Goal: Task Accomplishment & Management: Manage account settings

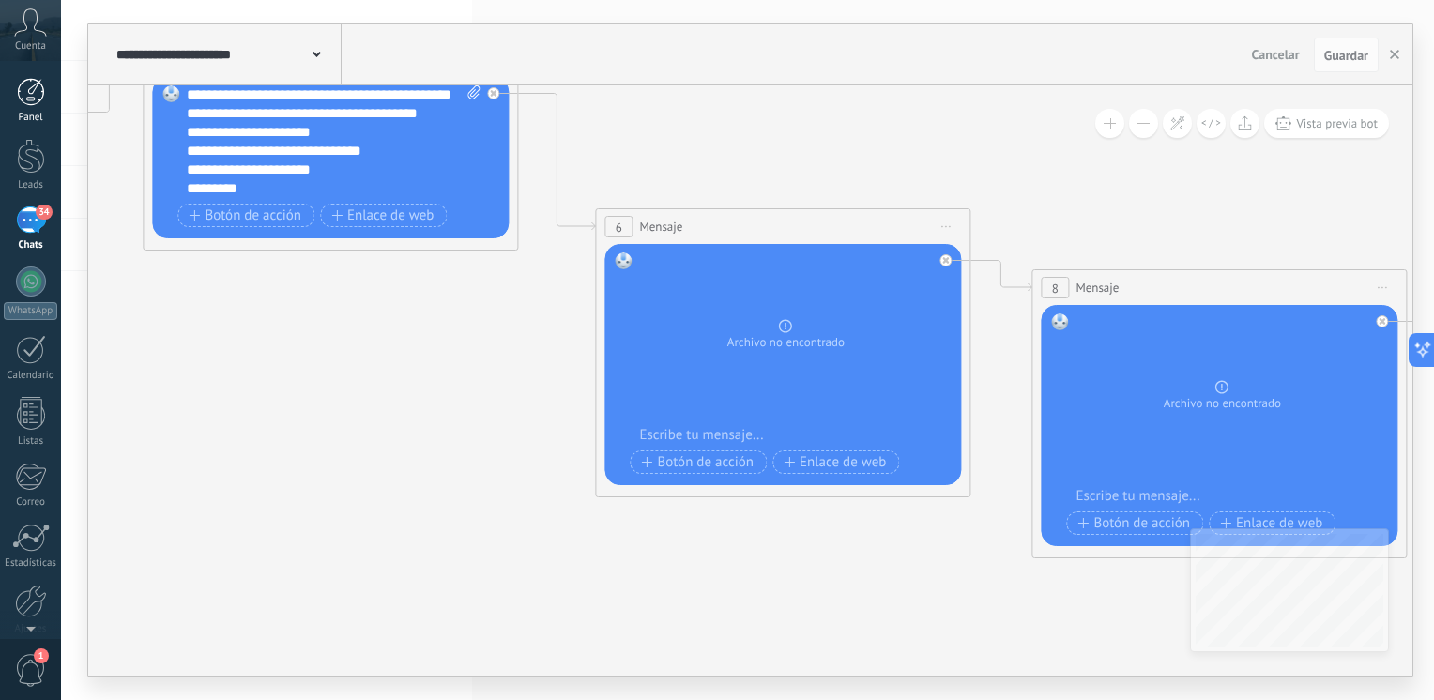
click at [30, 96] on div at bounding box center [31, 92] width 28 height 28
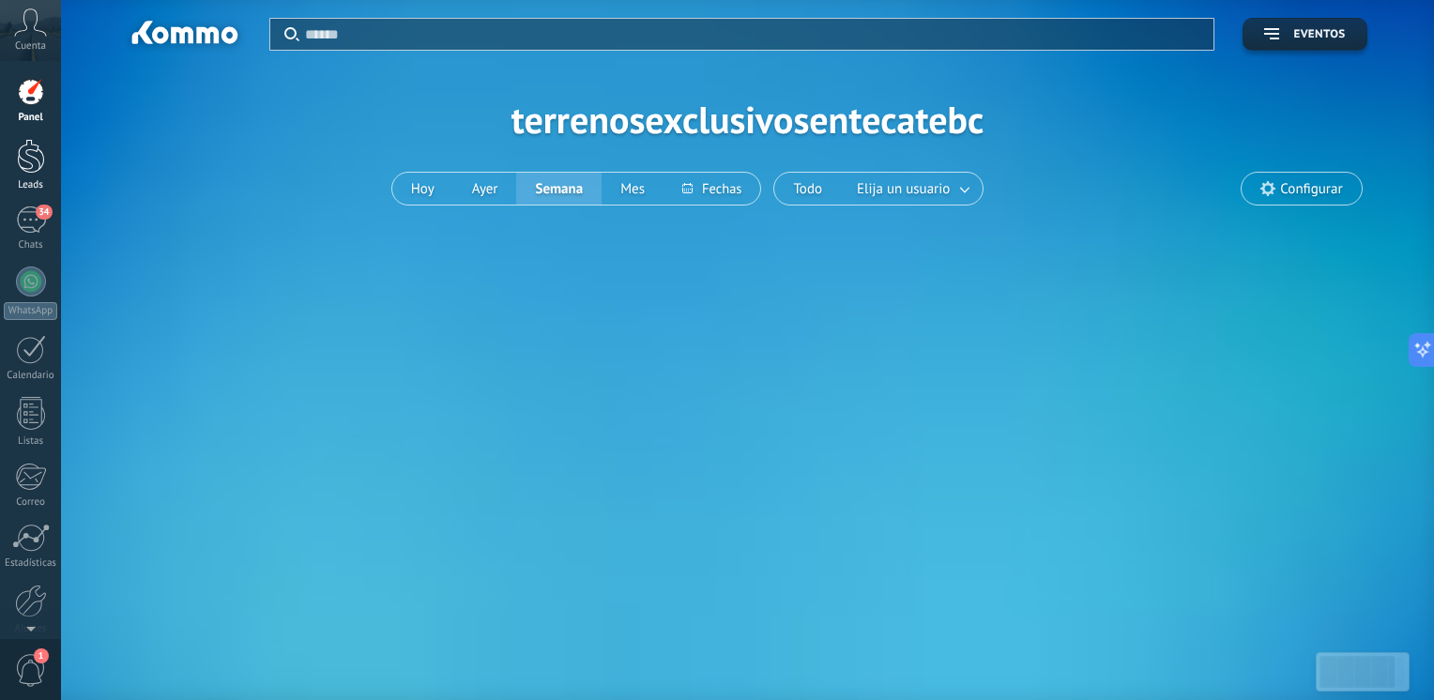
click at [37, 175] on link "Leads" at bounding box center [30, 165] width 61 height 53
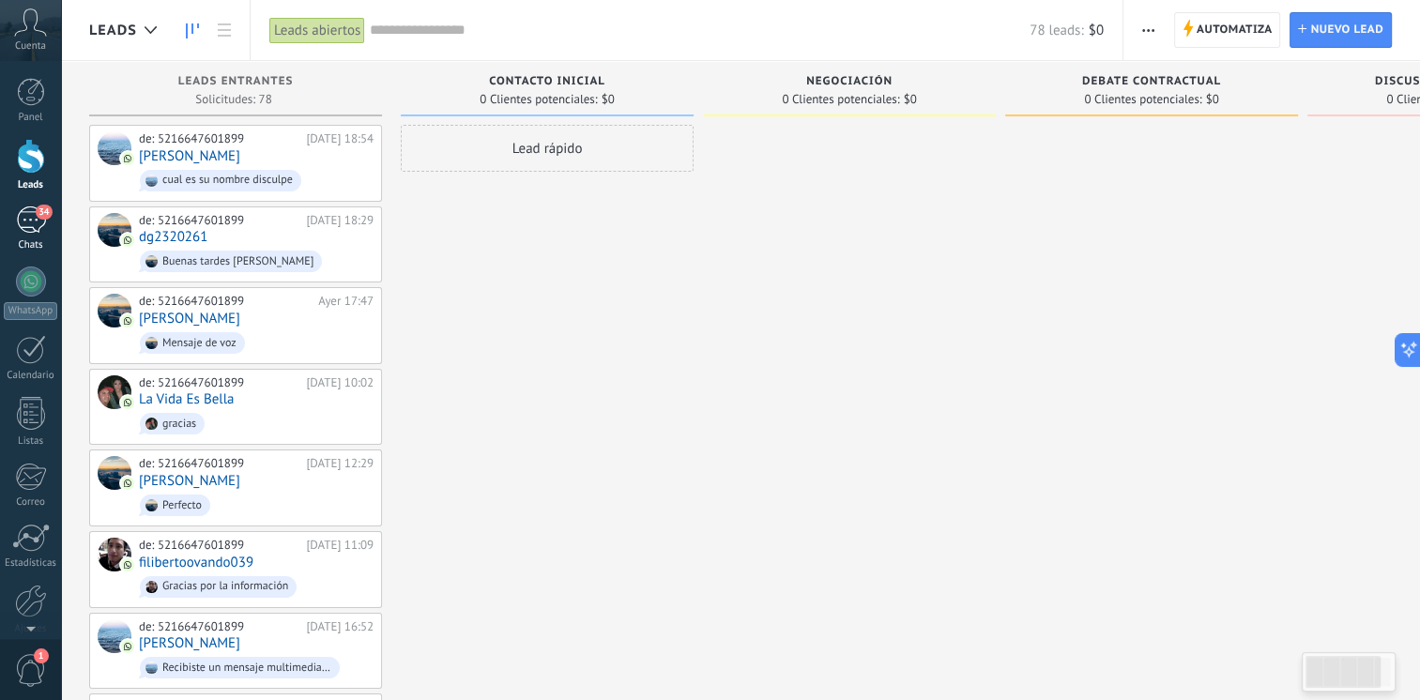
click at [11, 216] on link "34 Chats" at bounding box center [30, 229] width 61 height 45
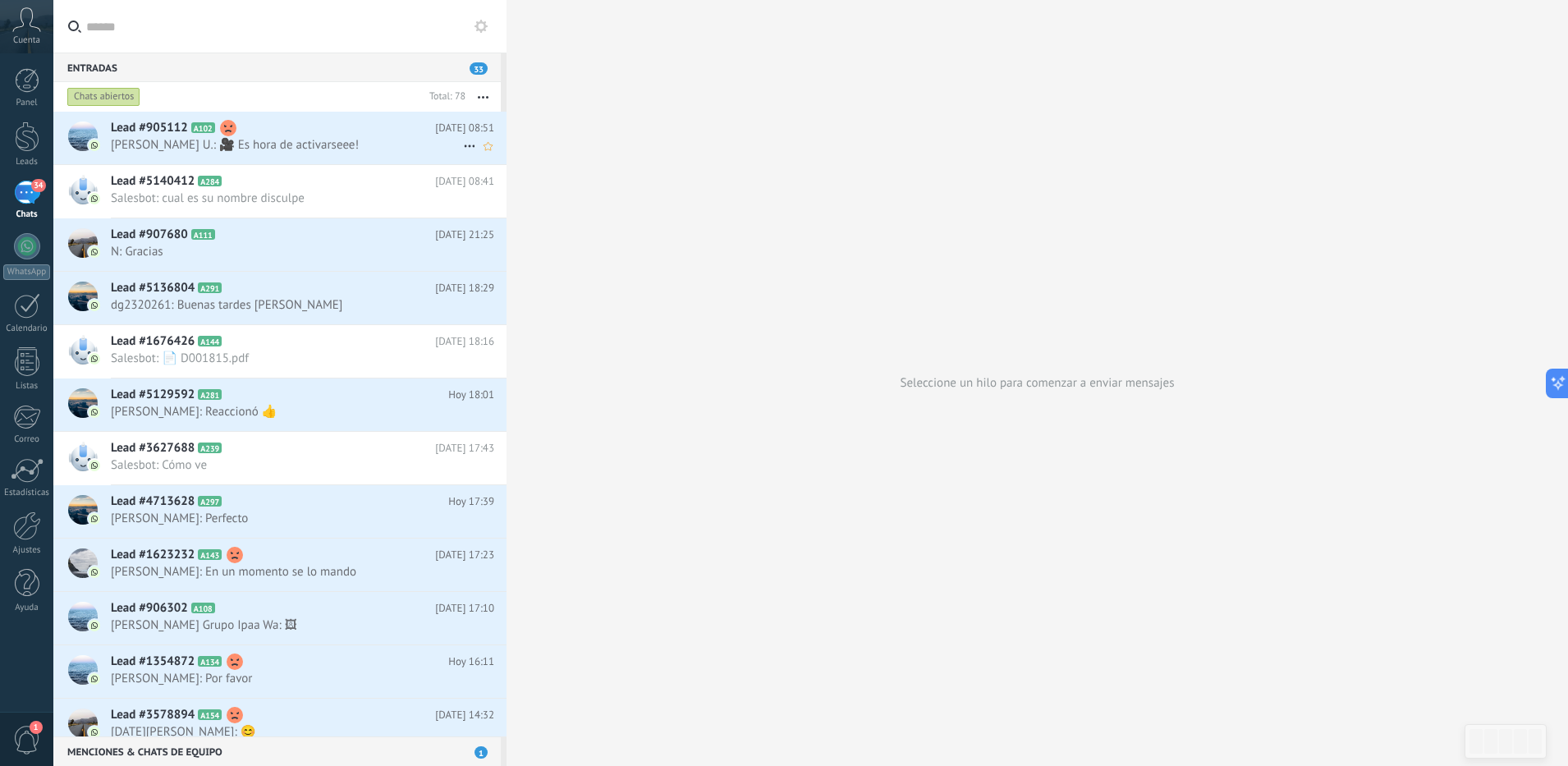
click at [332, 124] on h2 "Lead #905112 A102" at bounding box center [273, 128] width 324 height 17
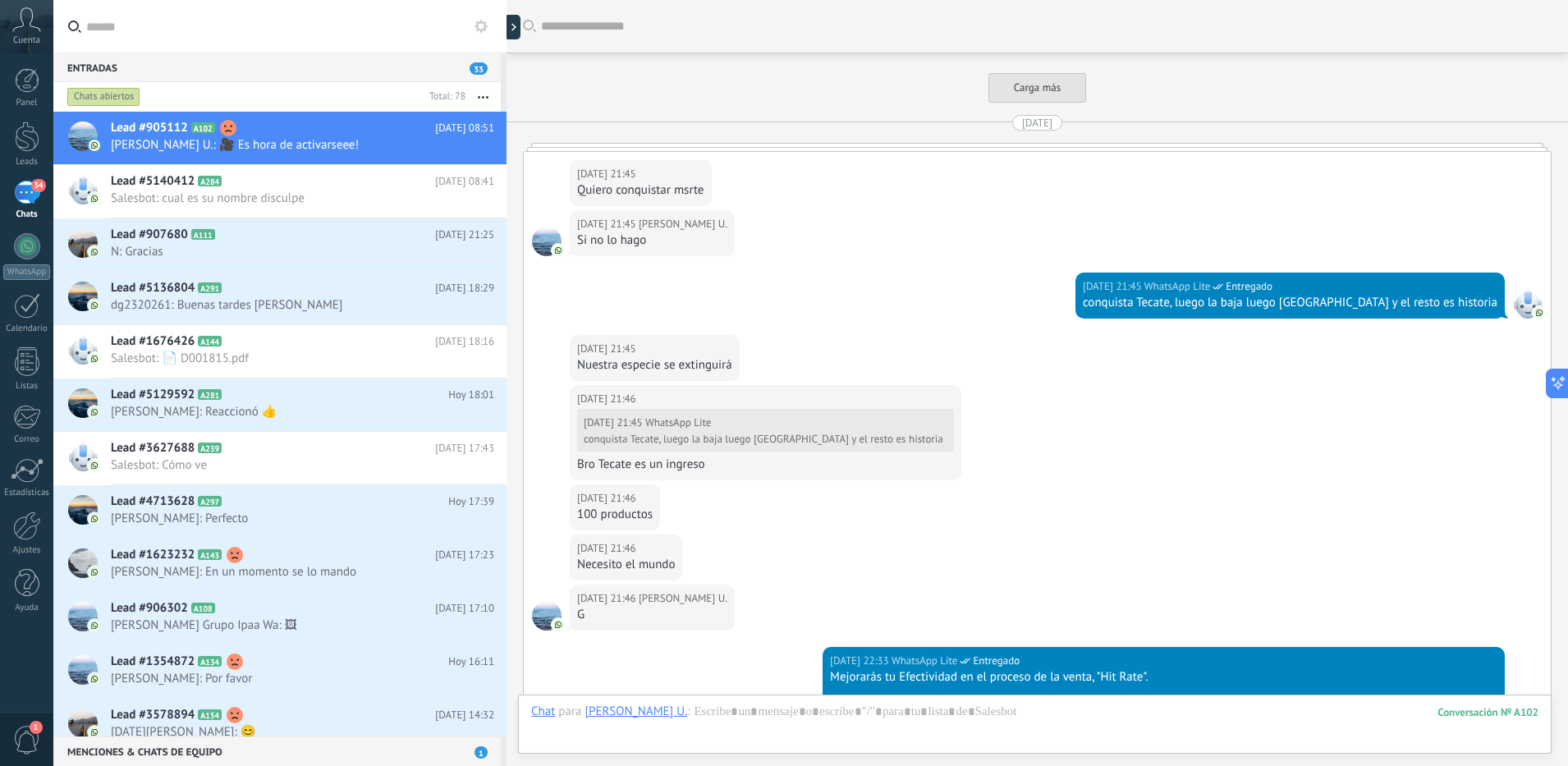
scroll to position [4634, 0]
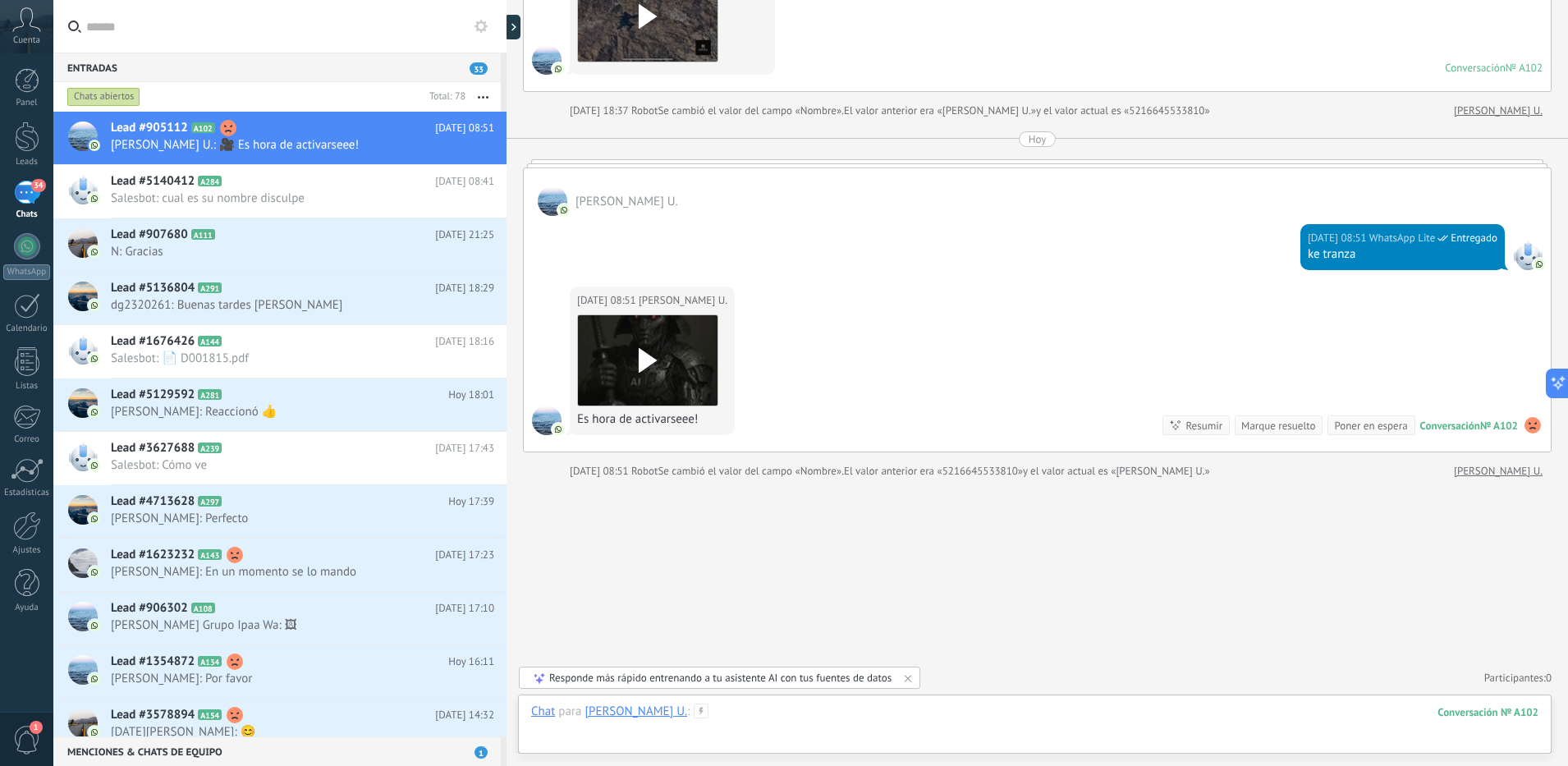
click at [740, 611] on div at bounding box center [1035, 728] width 1007 height 49
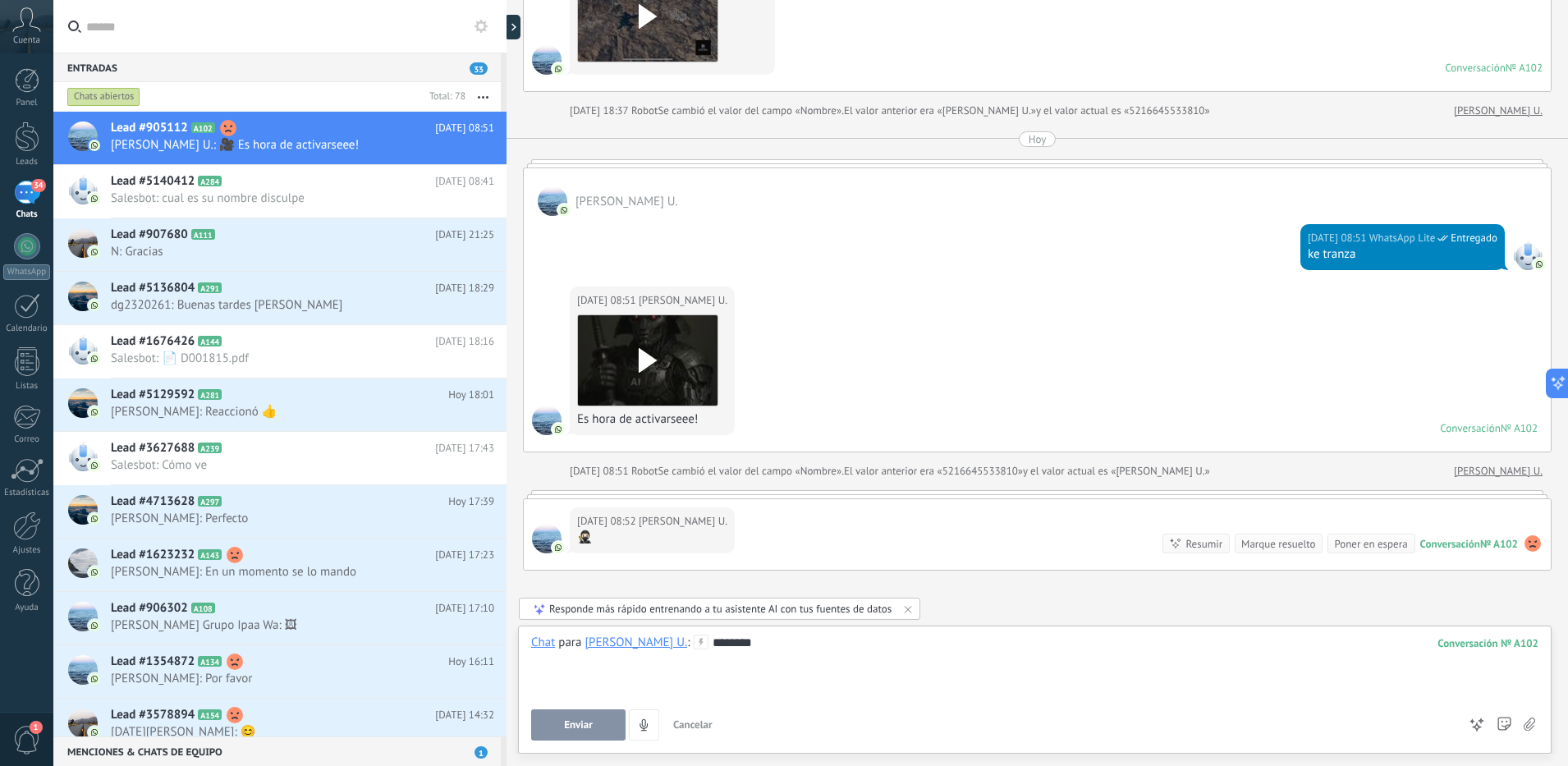
scroll to position [4623, 0]
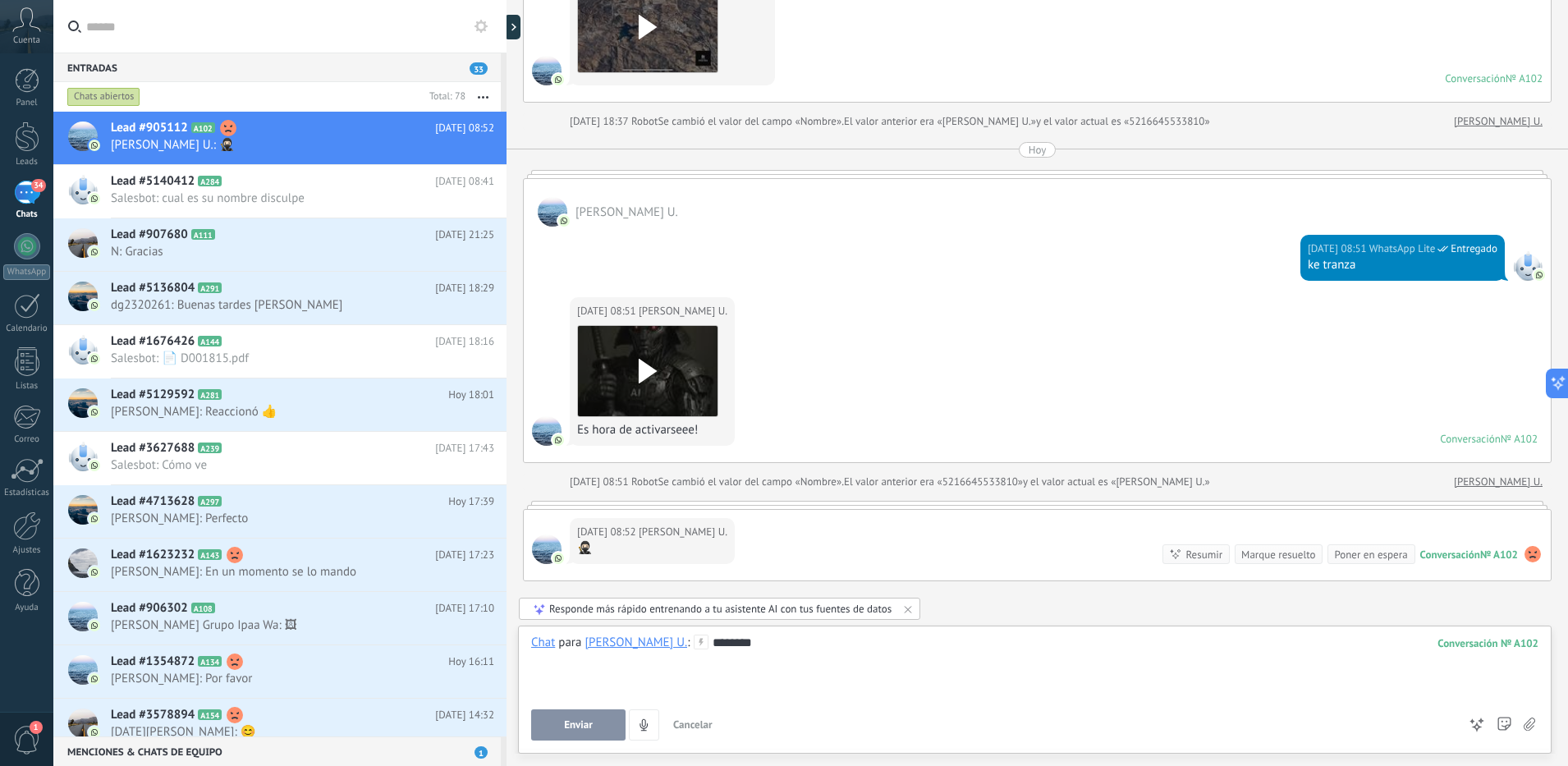
click at [594, 611] on button "Enviar" at bounding box center [578, 725] width 94 height 31
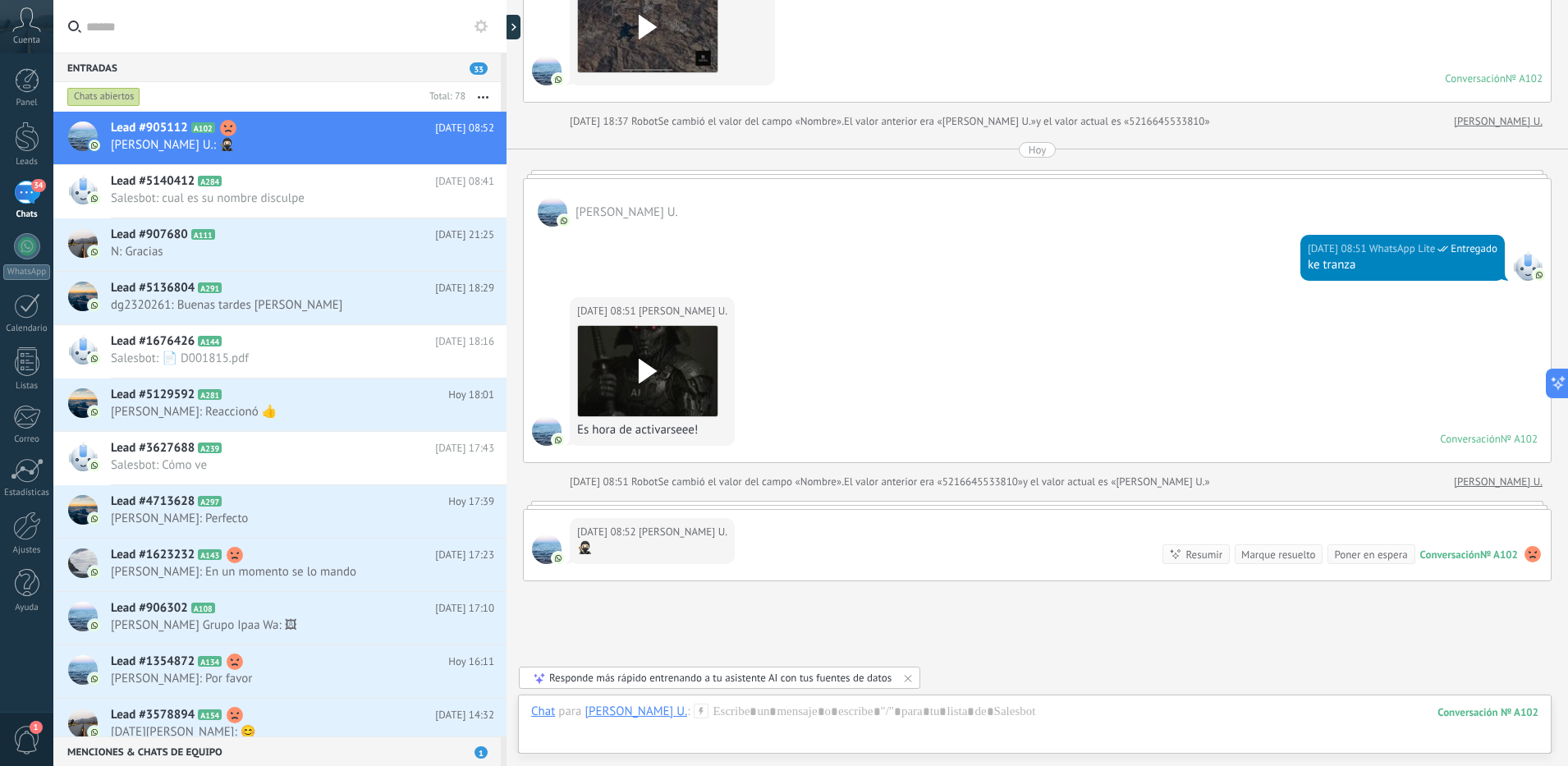
scroll to position [4817, 0]
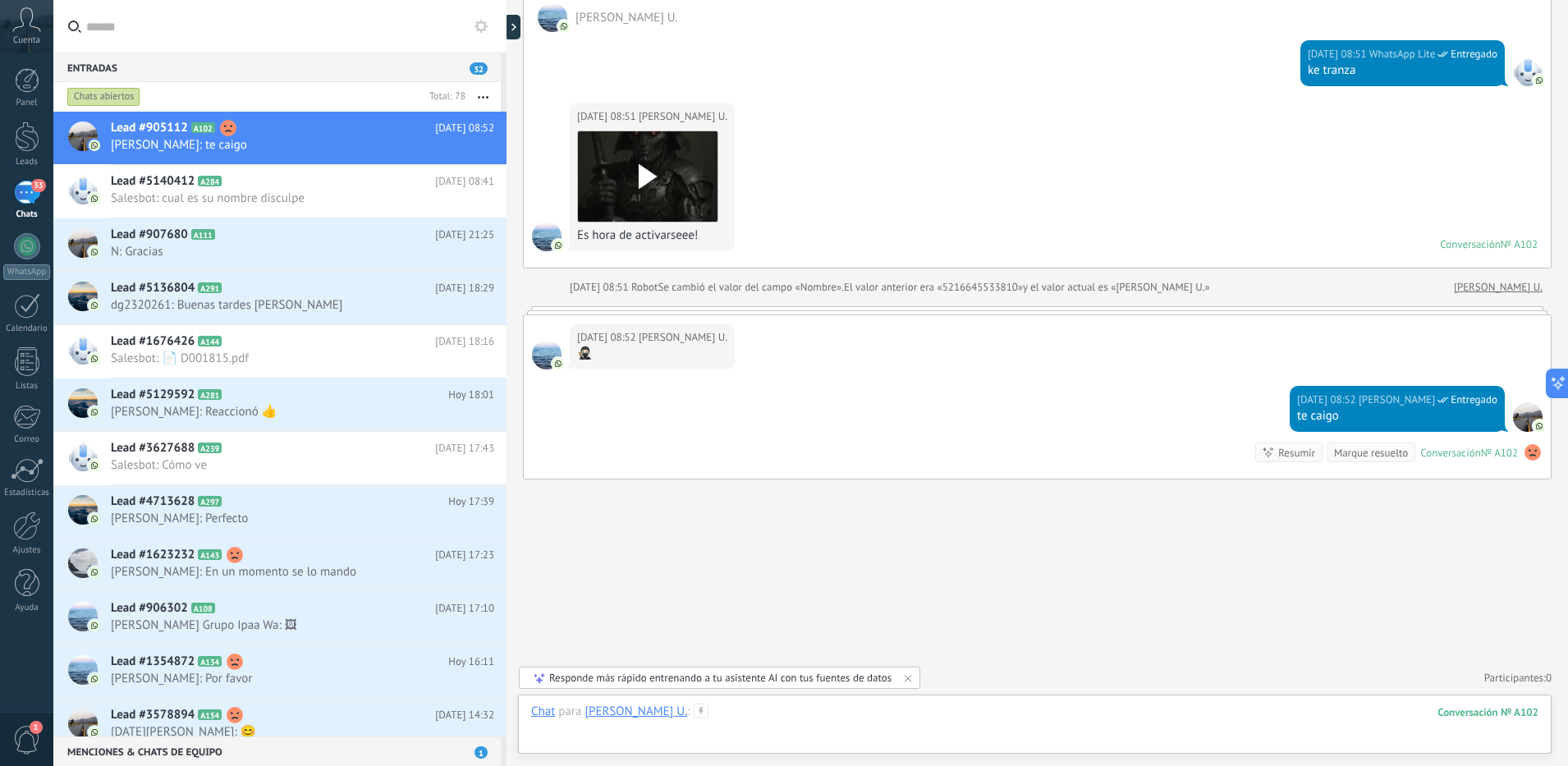
click at [763, 611] on div at bounding box center [1035, 728] width 1007 height 49
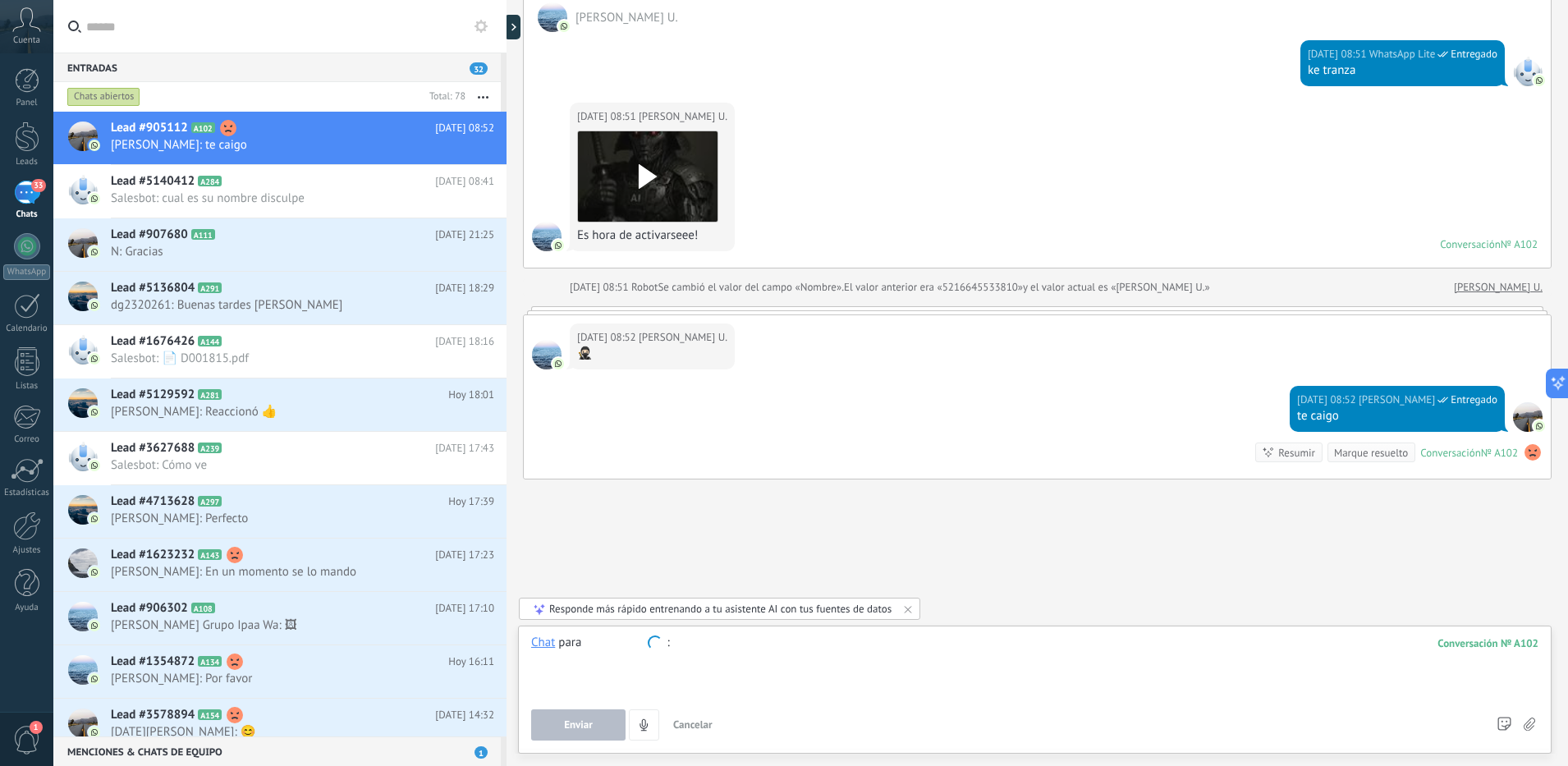
type input "*"
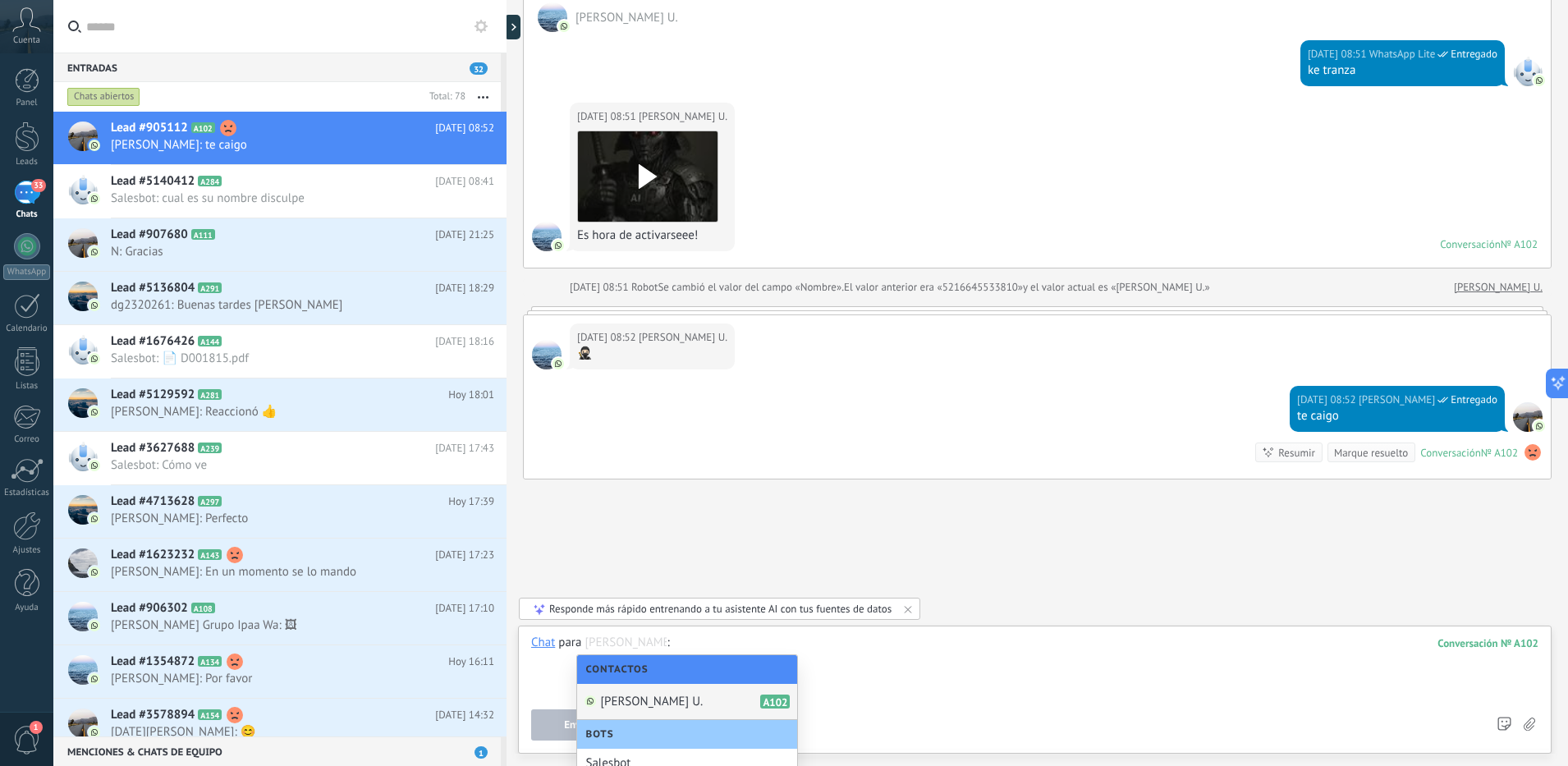
click at [894, 611] on div at bounding box center [1035, 665] width 1007 height 62
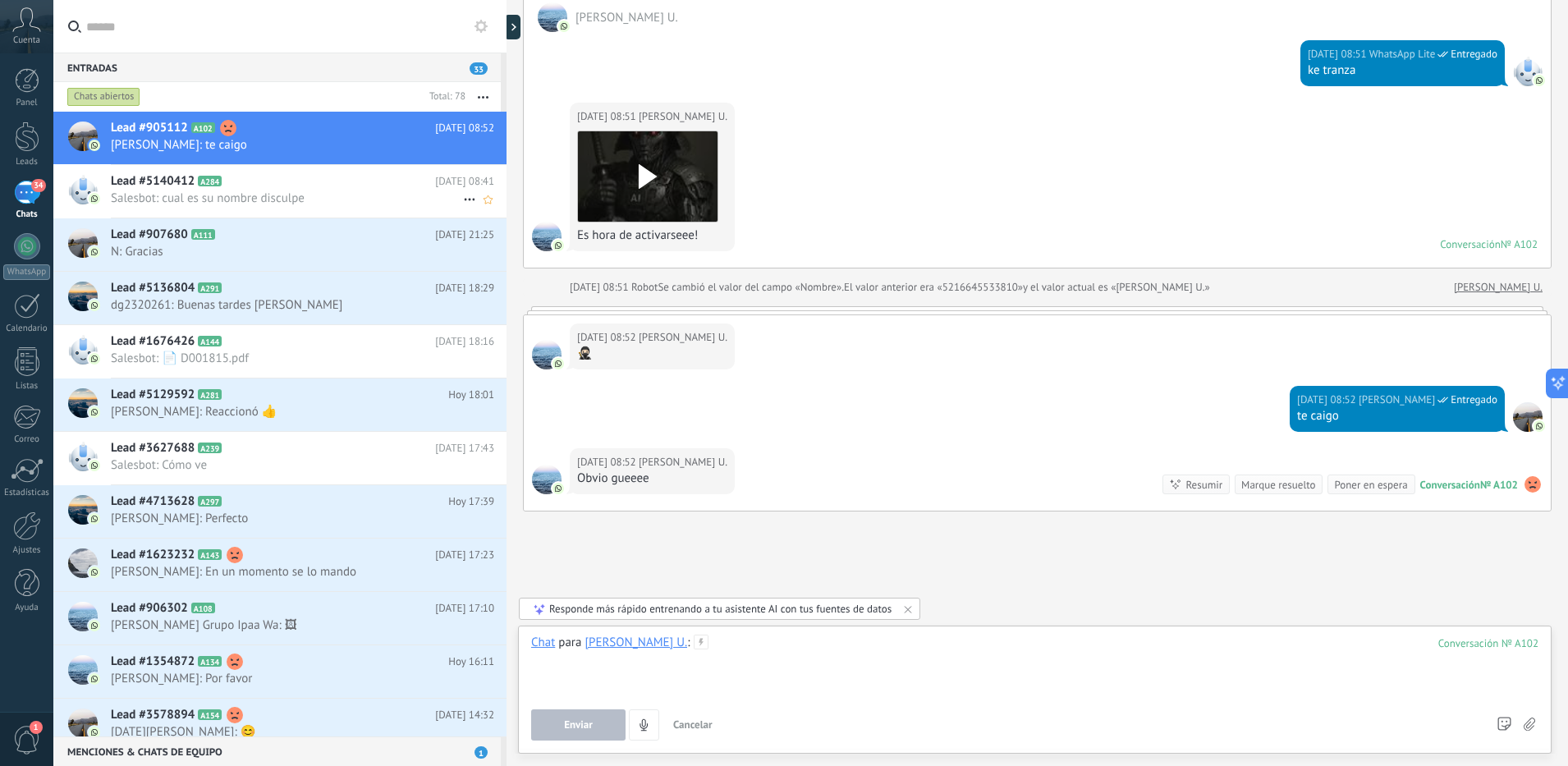
scroll to position [4850, 0]
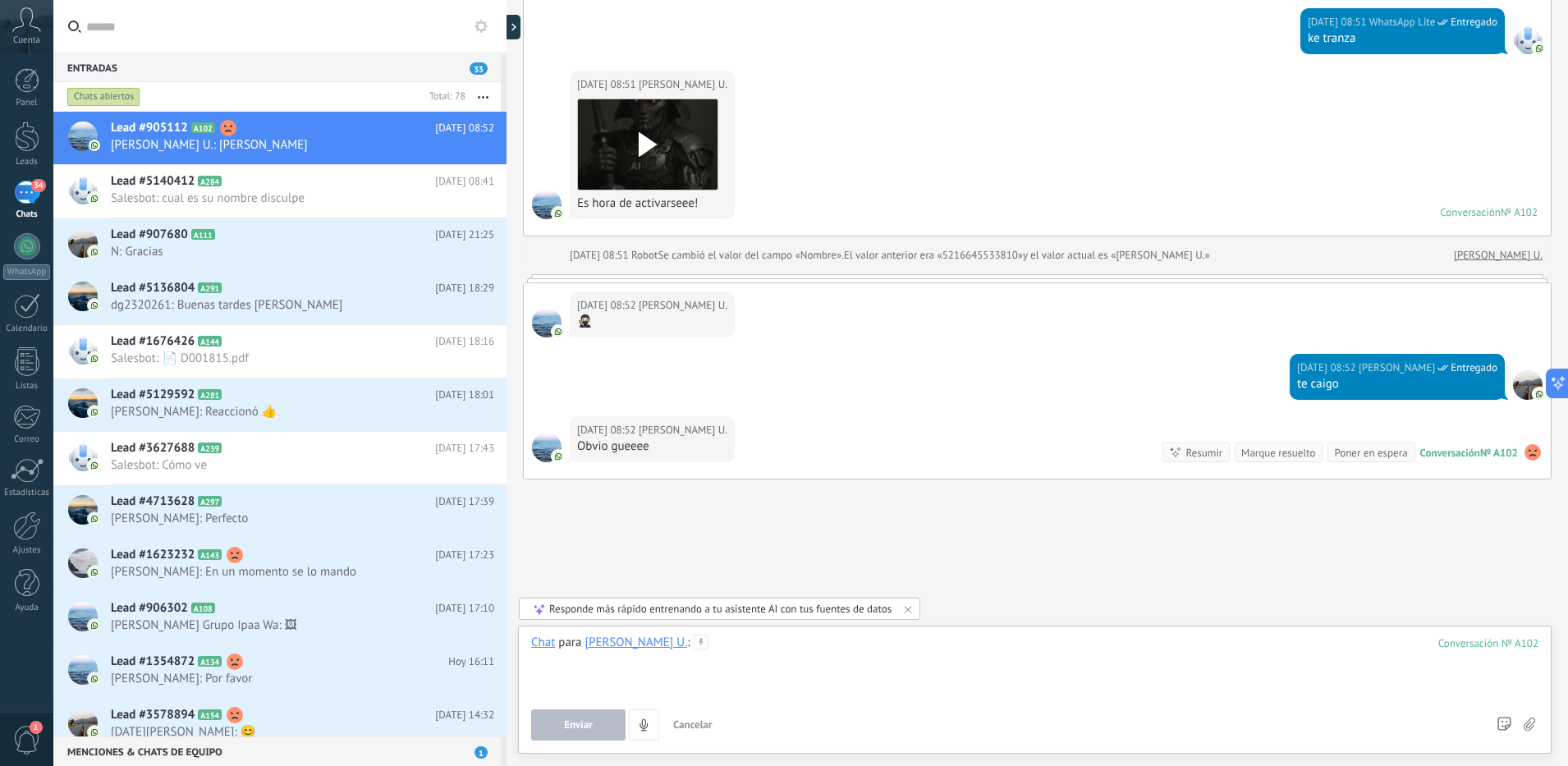
click at [748, 611] on div at bounding box center [1035, 665] width 1007 height 62
click at [632, 140] on icon at bounding box center [647, 144] width 34 height 24
click at [931, 611] on div at bounding box center [1035, 665] width 1007 height 62
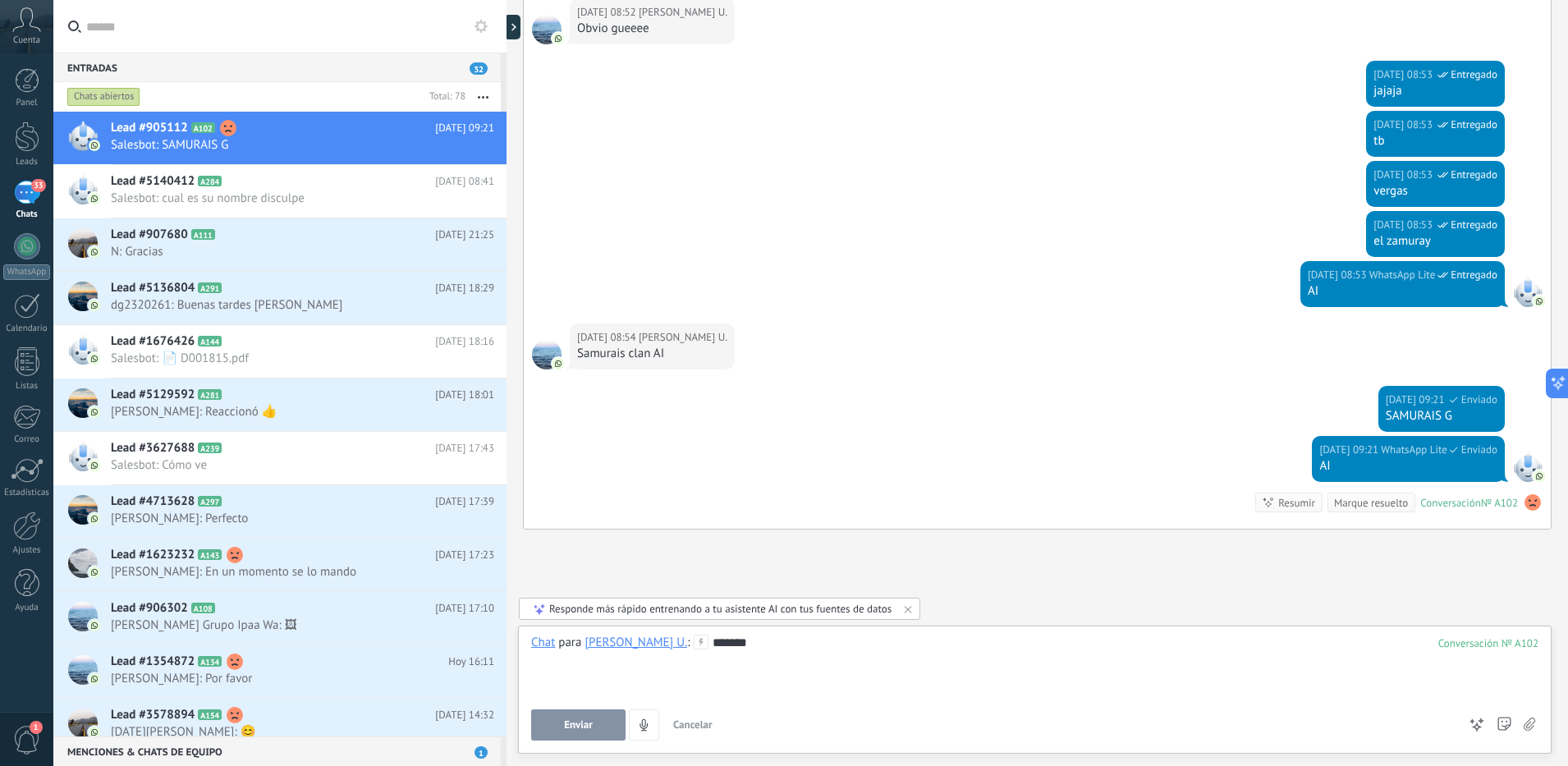
scroll to position [5317, 0]
